Goal: Information Seeking & Learning: Understand process/instructions

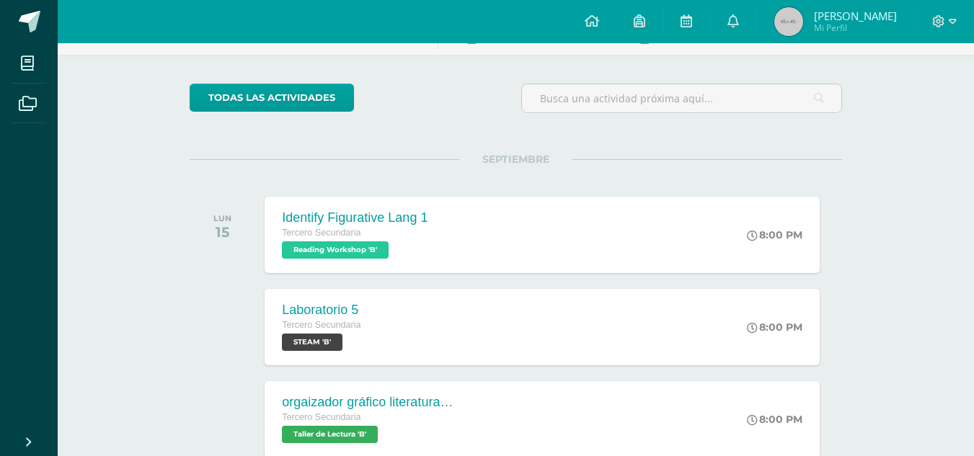
scroll to position [89, 0]
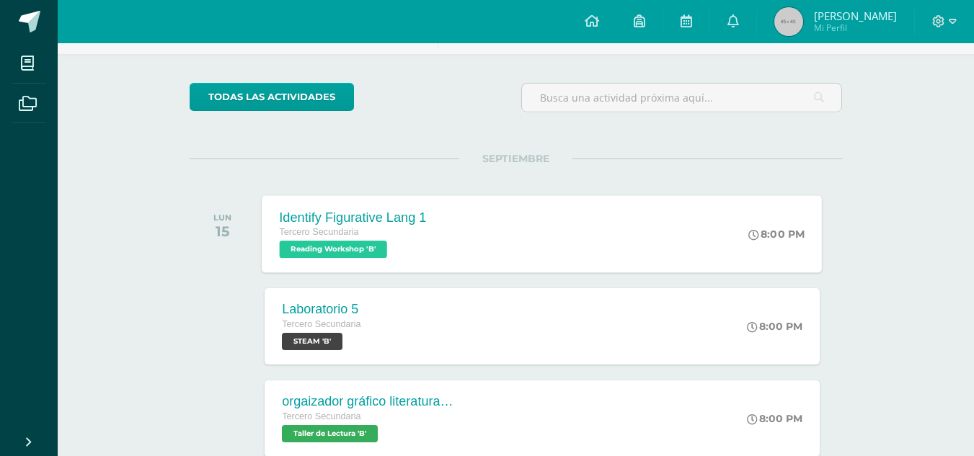
drag, startPoint x: 0, startPoint y: 0, endPoint x: 499, endPoint y: 227, distance: 548.3
click at [499, 227] on div "Identify Figurative Lang 1 Tercero Secundaria Reading Workshop 'B' 8:00 PM Iden…" at bounding box center [543, 233] width 560 height 77
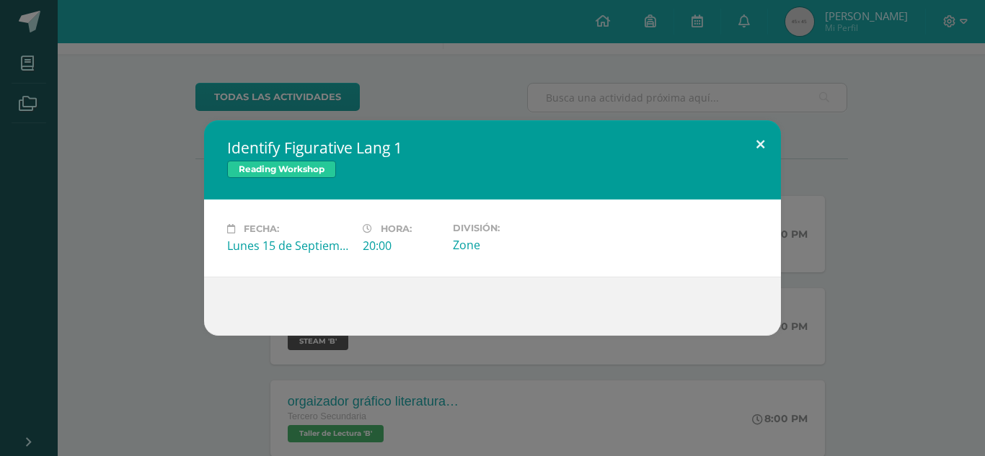
click at [756, 146] on button at bounding box center [760, 144] width 41 height 49
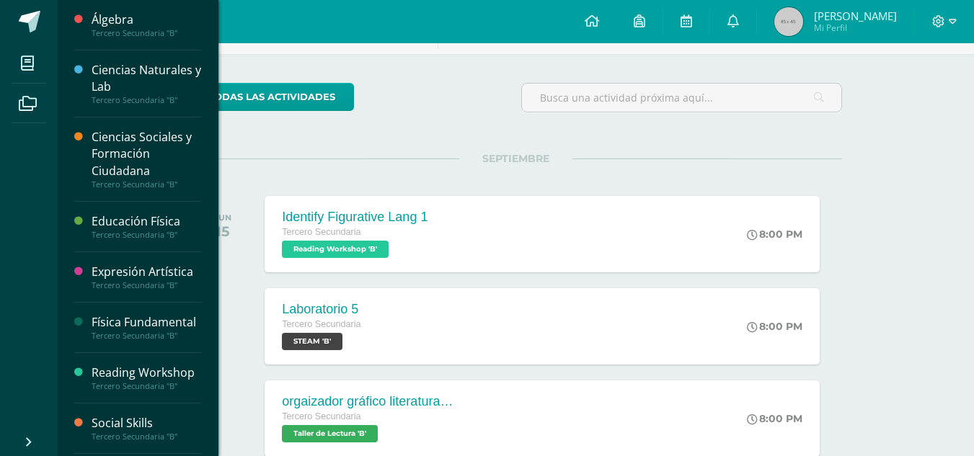
click at [124, 331] on div "Física Fundamental" at bounding box center [147, 322] width 110 height 17
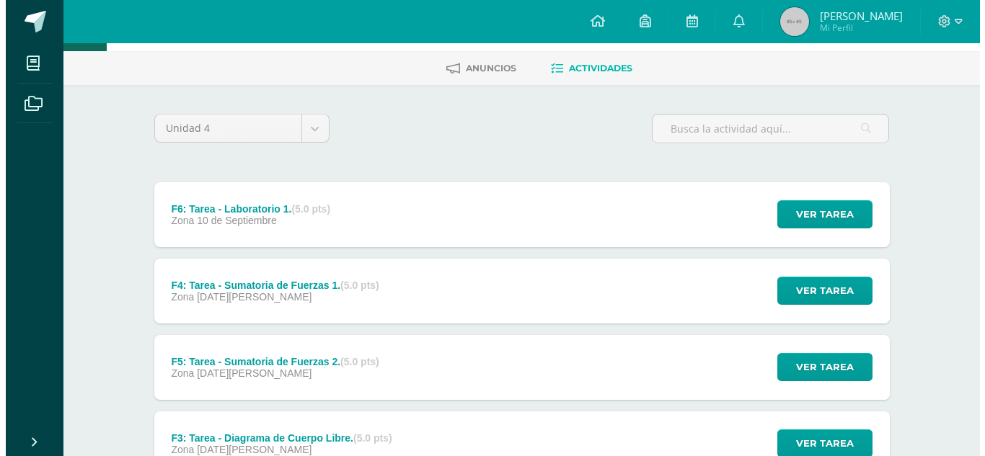
scroll to position [58, 0]
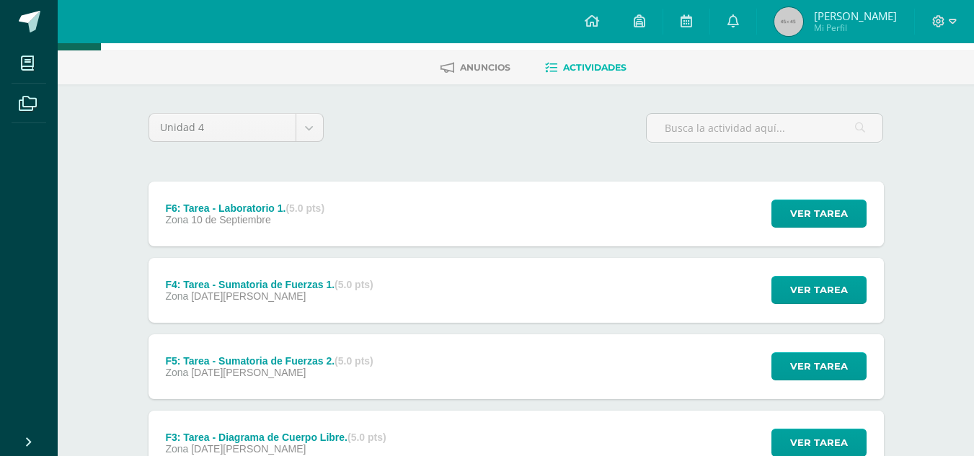
click at [453, 207] on div "F6: Tarea - Laboratorio 1. (5.0 pts) Zona [DATE] Ver tarea F6: Tarea - Laborato…" at bounding box center [517, 214] width 736 height 65
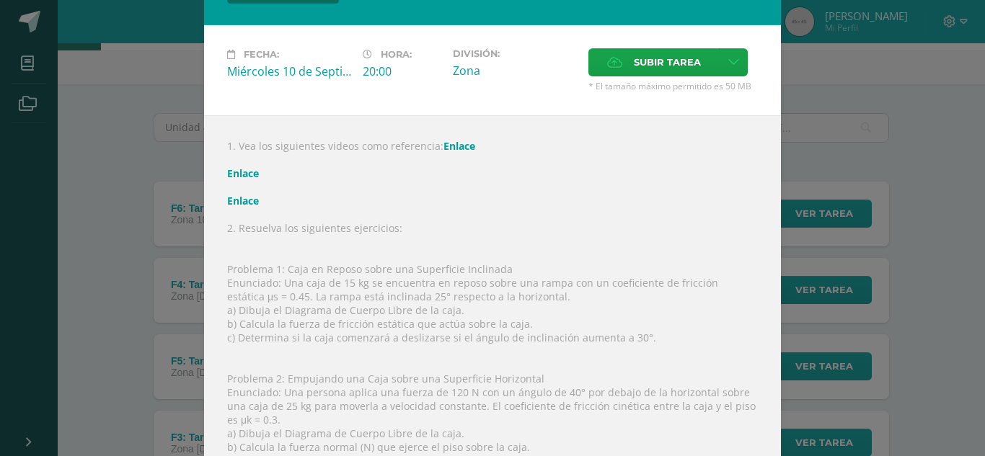
scroll to position [61, 0]
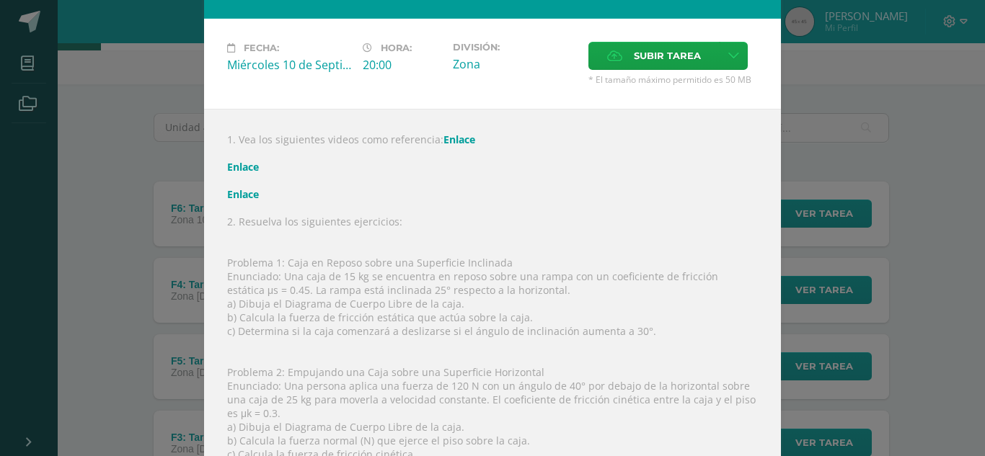
click at [125, 233] on div "F6: Tarea - Laboratorio 1. Física Fundamental Fecha: Miércoles 10 de Septiembre…" at bounding box center [493, 309] width 974 height 740
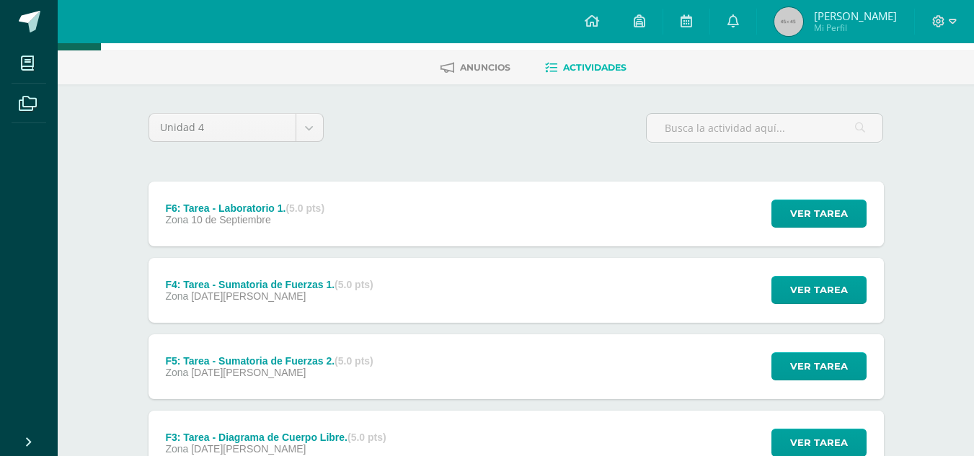
click at [207, 299] on span "[DATE][PERSON_NAME]" at bounding box center [248, 297] width 115 height 12
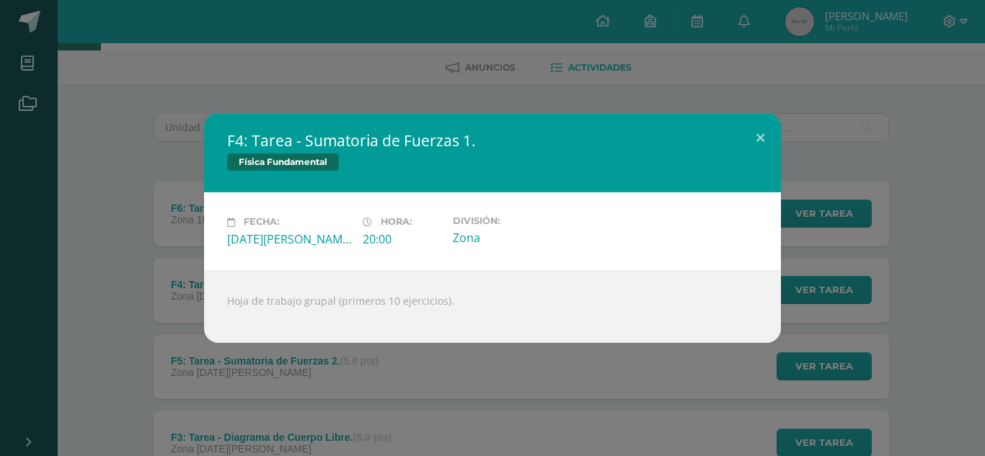
click at [70, 281] on div "F4: Tarea - Sumatoria de Fuerzas 1. Física Fundamental Fecha: [DATE][PERSON_NAM…" at bounding box center [493, 227] width 974 height 229
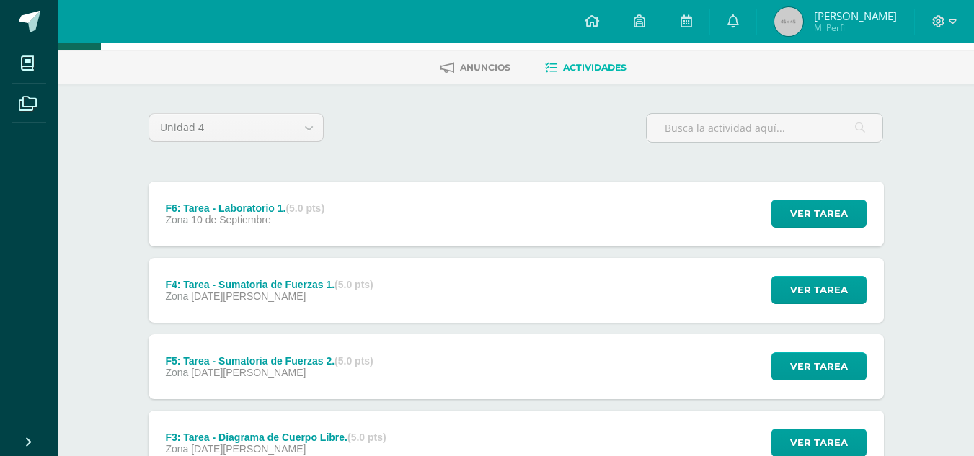
click at [325, 221] on div "Zona [DATE]" at bounding box center [244, 220] width 159 height 12
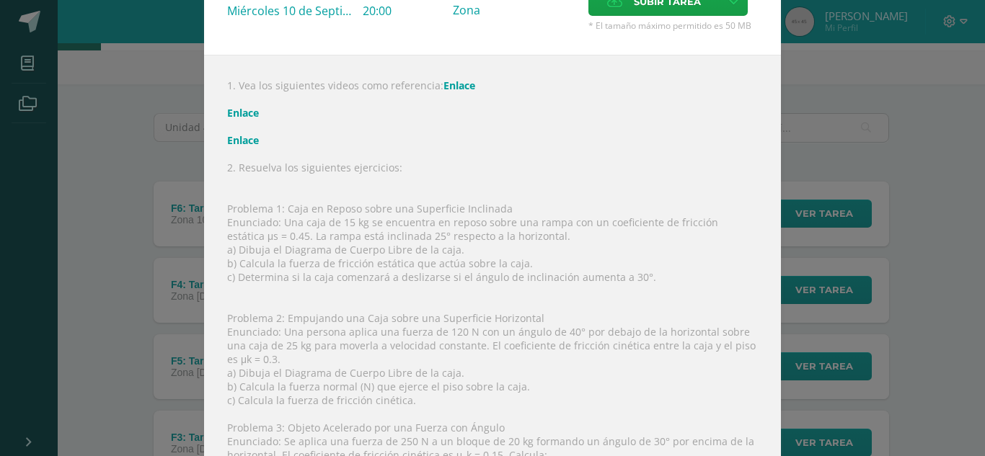
scroll to position [180, 0]
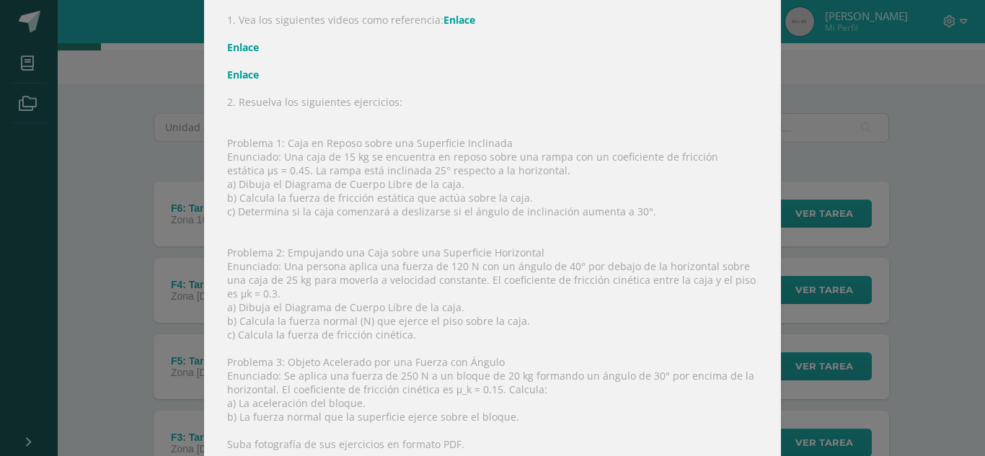
click at [456, 24] on link "Enlace" at bounding box center [460, 20] width 32 height 14
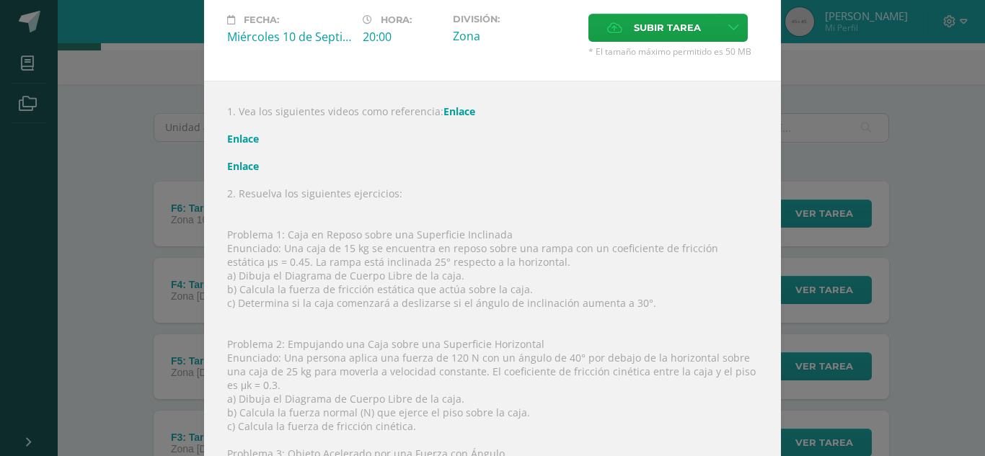
scroll to position [85, 0]
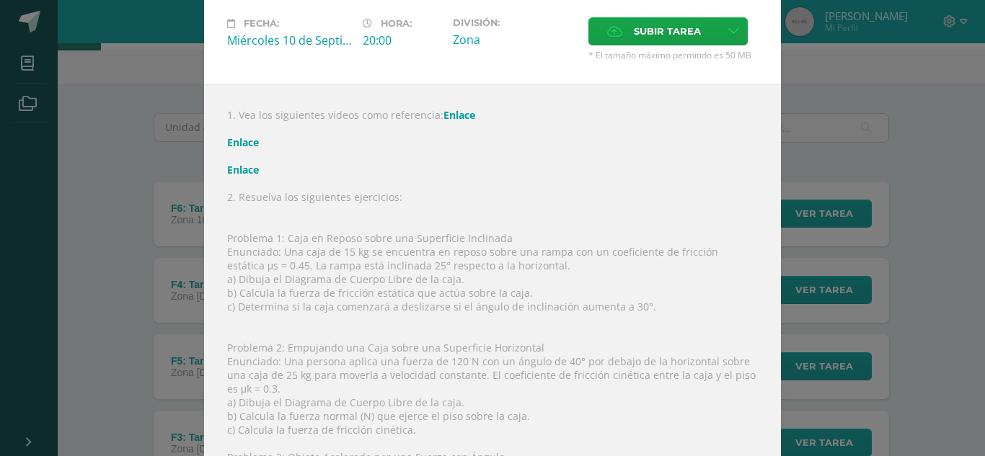
click at [234, 144] on link "Enlace" at bounding box center [243, 143] width 32 height 14
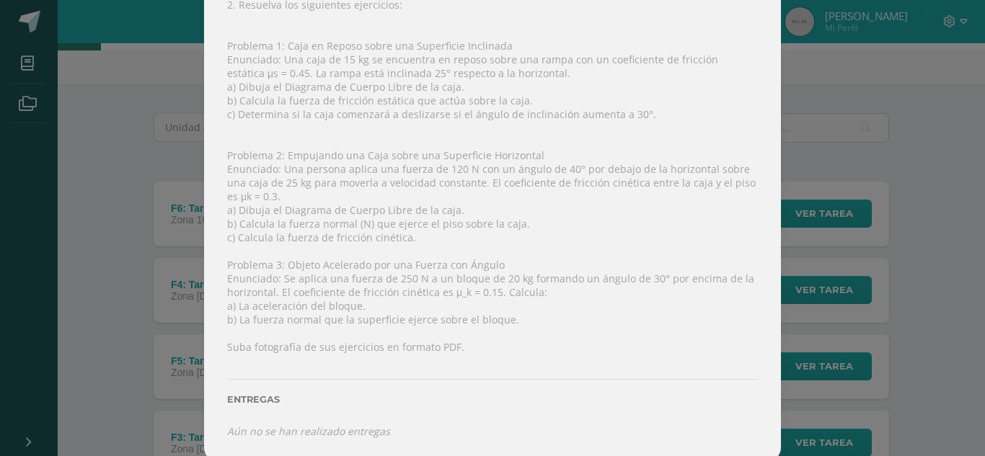
scroll to position [278, 0]
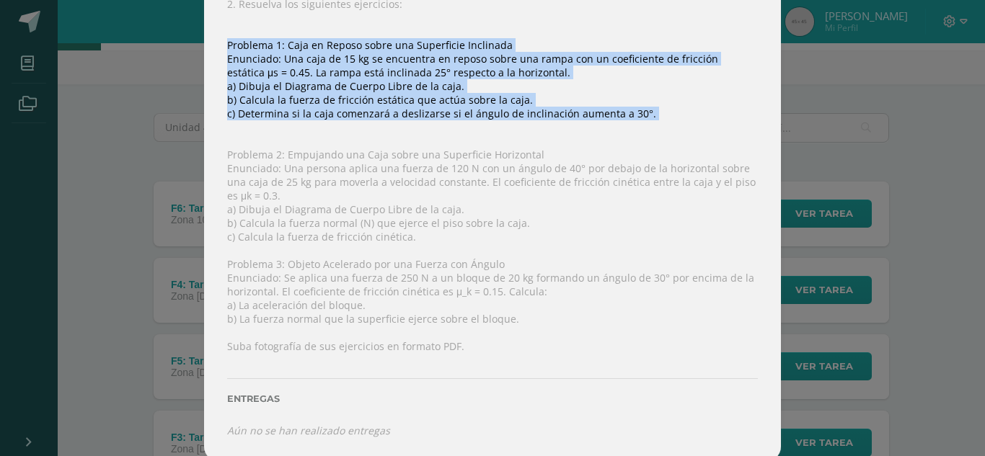
drag, startPoint x: 216, startPoint y: 45, endPoint x: 650, endPoint y: 120, distance: 439.9
click at [650, 120] on div "1. Vea los siguientes videos como referencia: Enlace Enlace Enlace 2. Resuelva …" at bounding box center [492, 176] width 577 height 570
copy div "Problema 1: Caja en Reposo sobre una Superficie Inclinada Enunciado: Una caja d…"
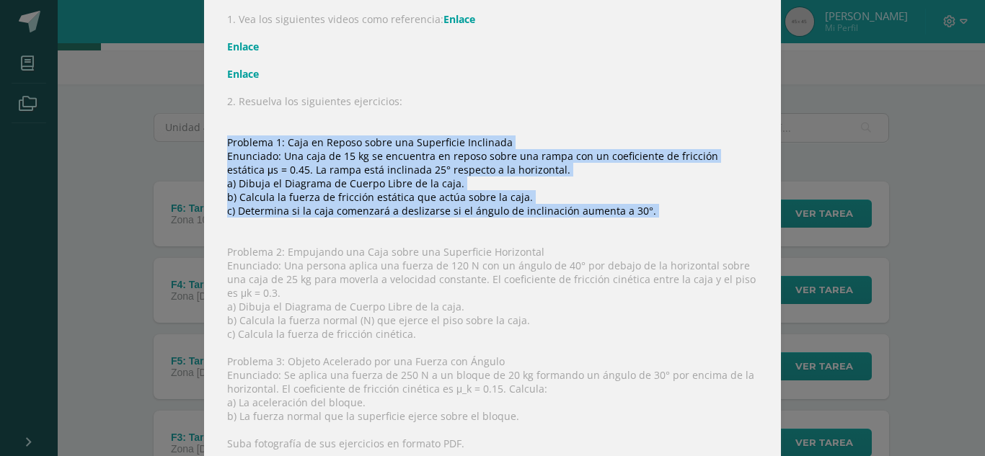
scroll to position [180, 0]
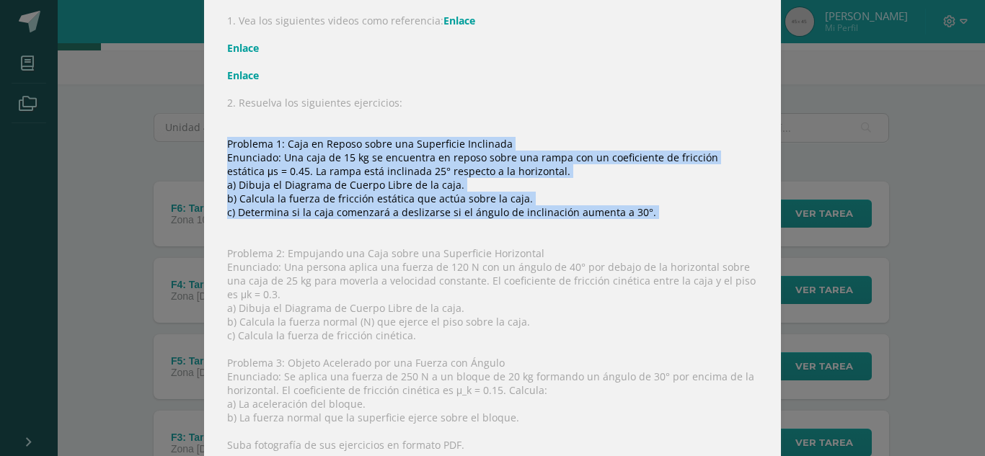
click at [248, 69] on link "Enlace" at bounding box center [243, 76] width 32 height 14
